Goal: Find specific page/section: Find specific page/section

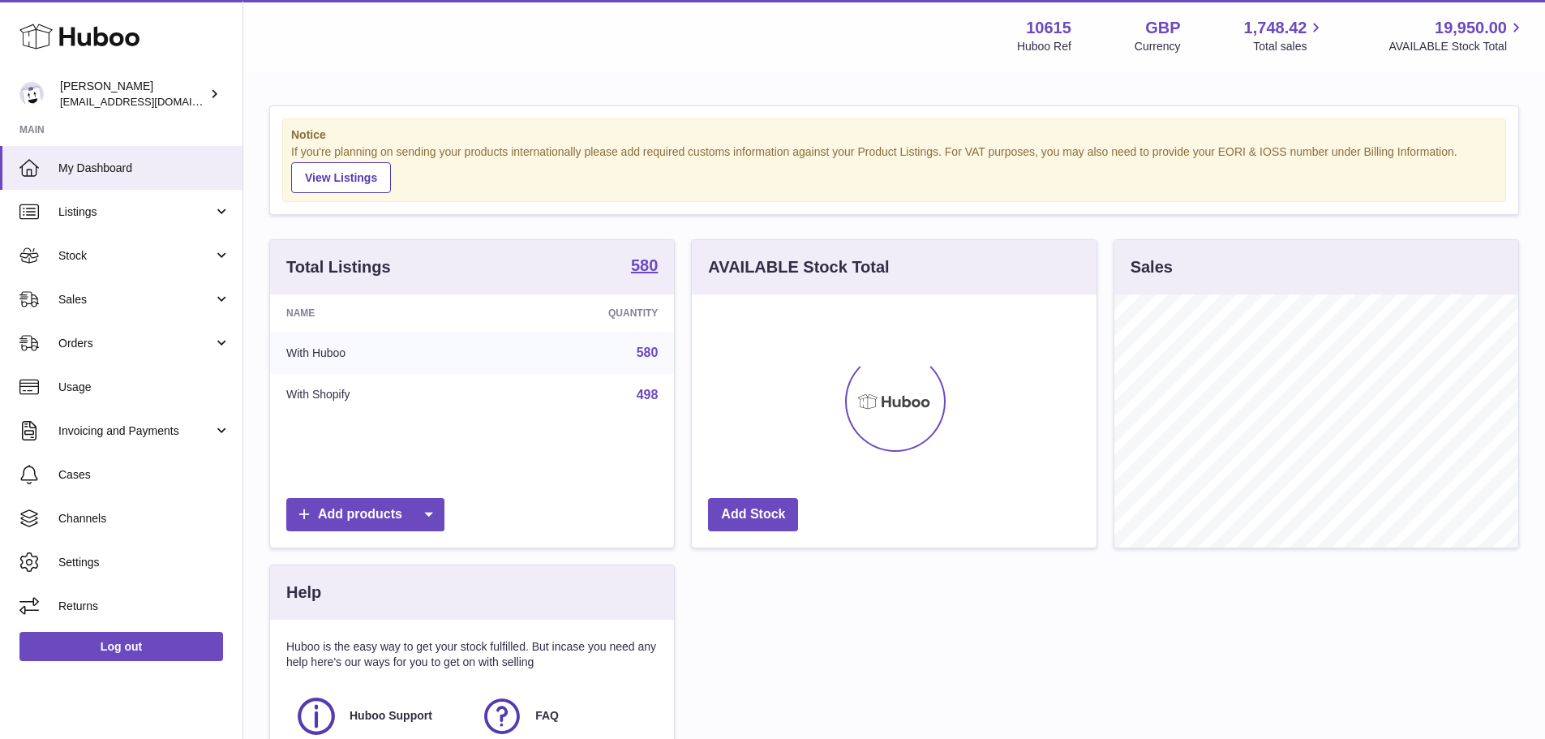
scroll to position [253, 405]
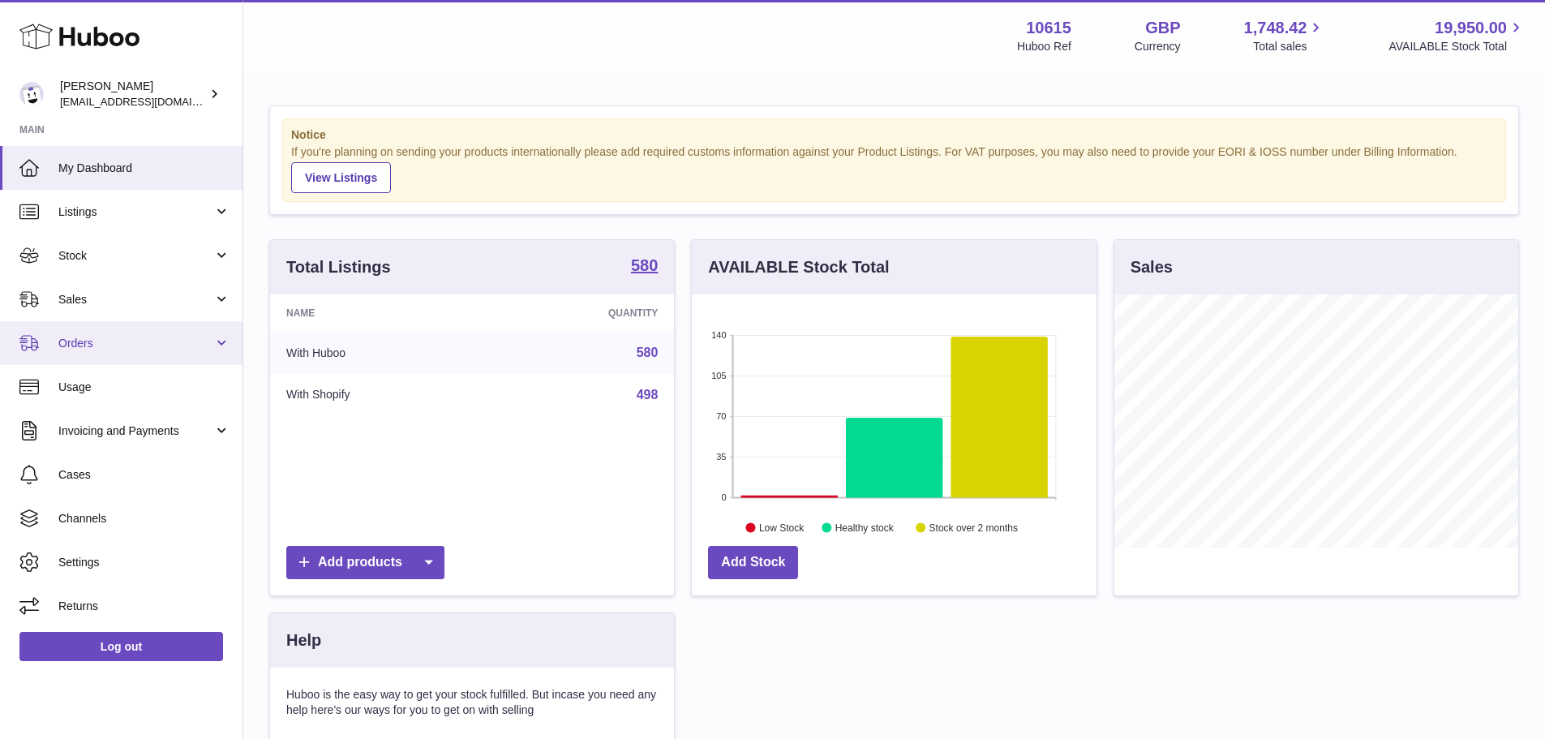
click at [144, 354] on link "Orders" at bounding box center [121, 343] width 242 height 44
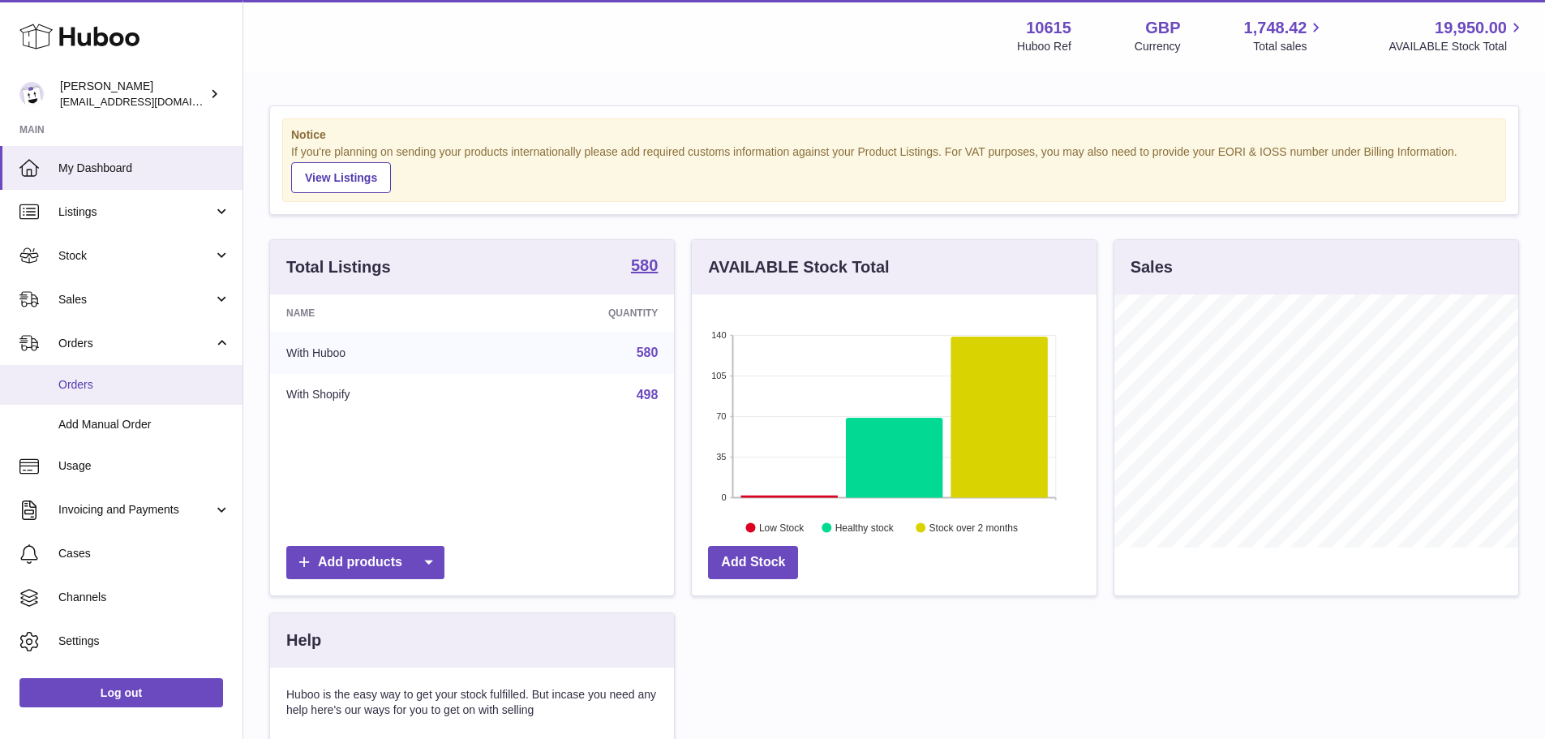
click at [127, 397] on link "Orders" at bounding box center [121, 385] width 242 height 40
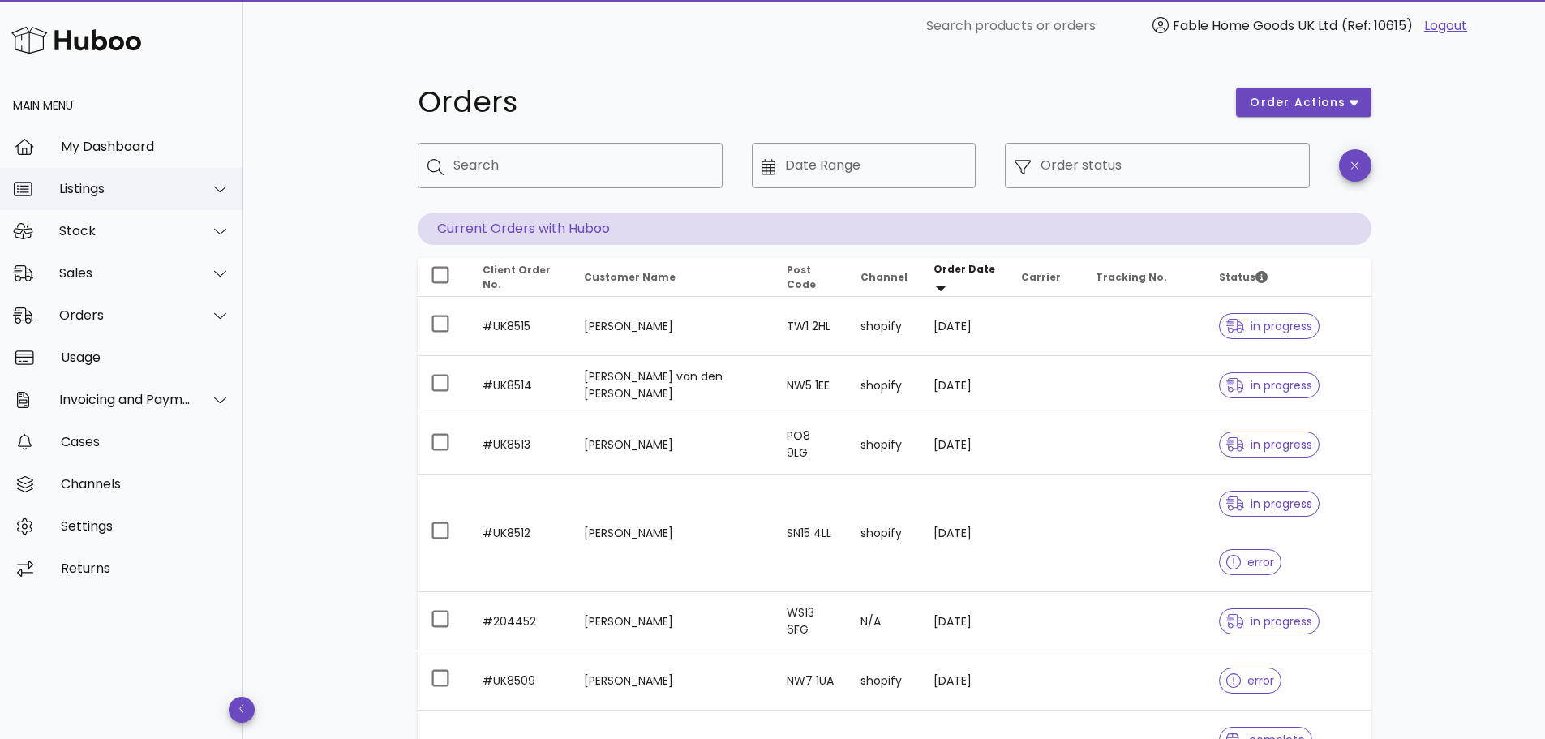
click at [143, 178] on div "Listings" at bounding box center [121, 189] width 243 height 42
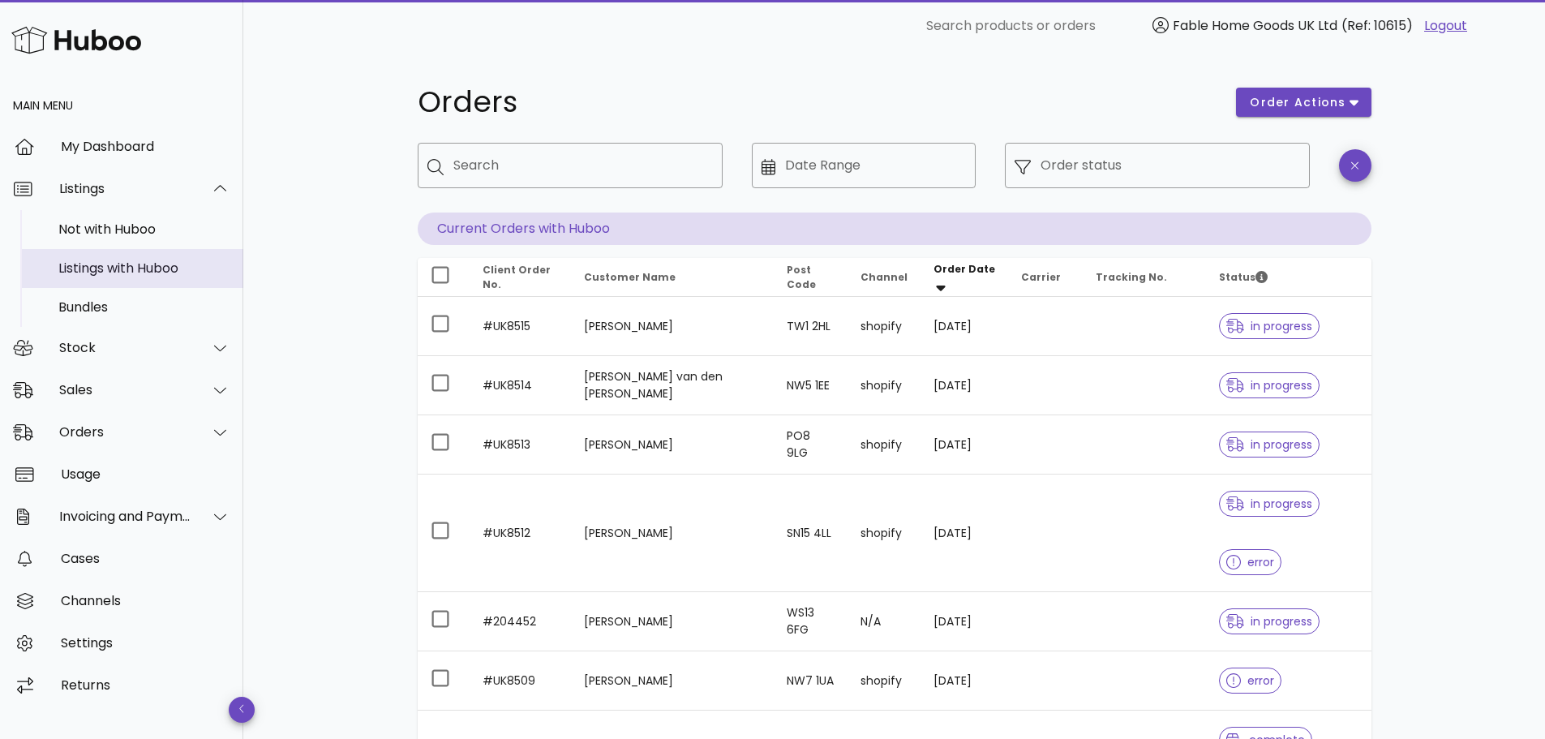
click at [160, 264] on div "Listings with Huboo" at bounding box center [144, 267] width 172 height 15
